Goal: Transaction & Acquisition: Purchase product/service

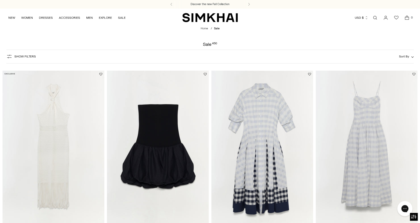
click at [331, 32] on header "Home / Sale Sale 450" at bounding box center [210, 37] width 420 height 20
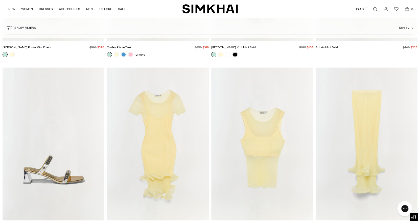
scroll to position [3935, 0]
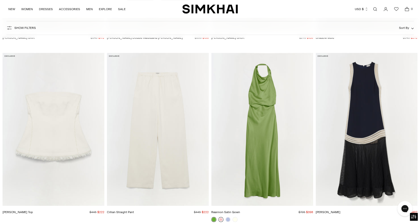
click at [222, 217] on link at bounding box center [220, 218] width 5 height 5
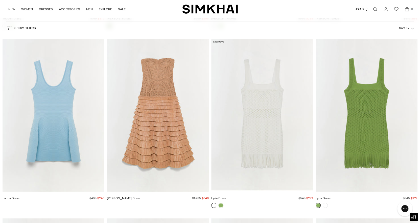
scroll to position [18496, 0]
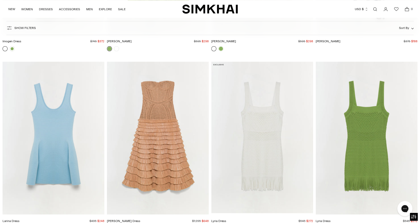
click at [0, 0] on img "Santana Dress" at bounding box center [0, 0] width 0 height 0
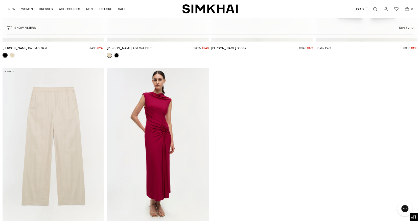
scroll to position [19920, 0]
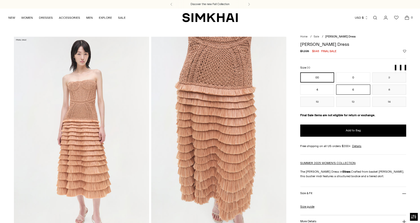
click at [364, 88] on button "6" at bounding box center [353, 89] width 34 height 10
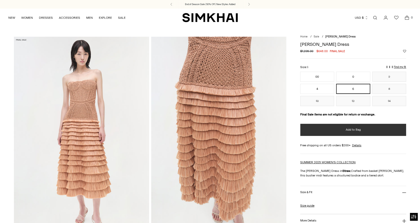
click at [378, 131] on button "Add to Bag" at bounding box center [353, 130] width 106 height 12
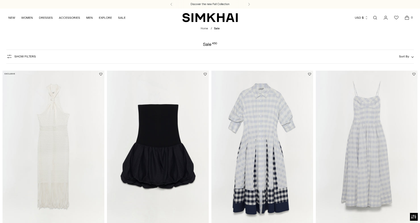
click at [26, 56] on span "Show Filters" at bounding box center [24, 57] width 21 height 4
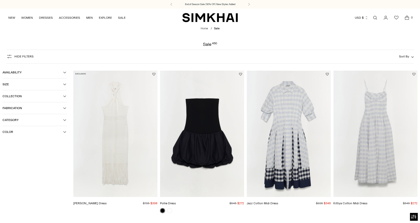
click at [23, 135] on button "Color" at bounding box center [35, 132] width 64 height 12
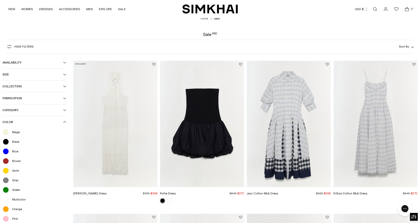
scroll to position [69, 0]
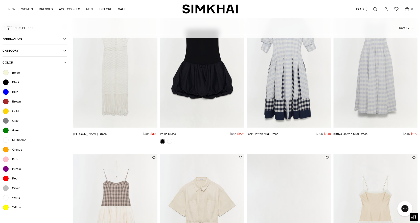
click at [12, 204] on div "Yellow" at bounding box center [35, 207] width 64 height 7
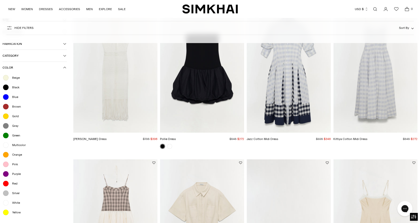
scroll to position [74, 0]
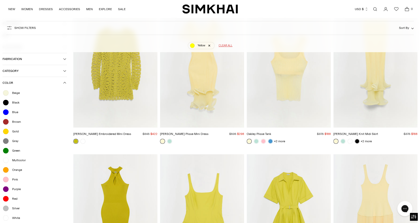
scroll to position [37, 0]
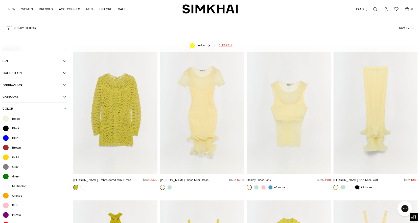
click at [333, 11] on div "Currency USD $ Albania (ALL L) Algeria (DZD د.ج) Andorra (EUR €) Angola (AOA Kz…" at bounding box center [325, 9] width 174 height 11
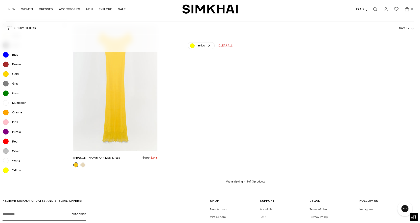
scroll to position [478, 0]
